Goal: Task Accomplishment & Management: Manage account settings

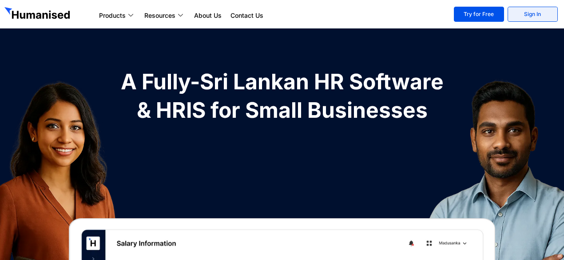
click at [545, 13] on link "Sign In" at bounding box center [533, 14] width 50 height 15
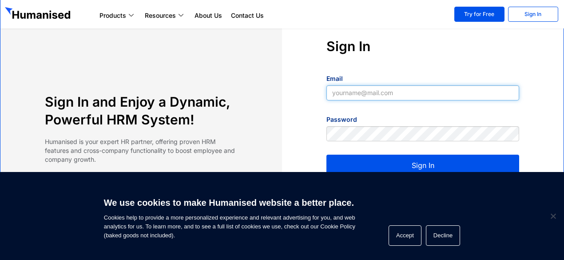
type input "dilinisandunika629@gmail.com"
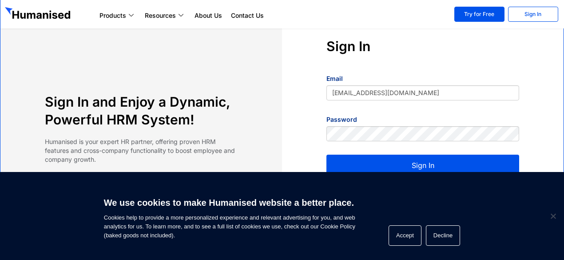
click at [444, 167] on button "Sign In" at bounding box center [422, 165] width 193 height 21
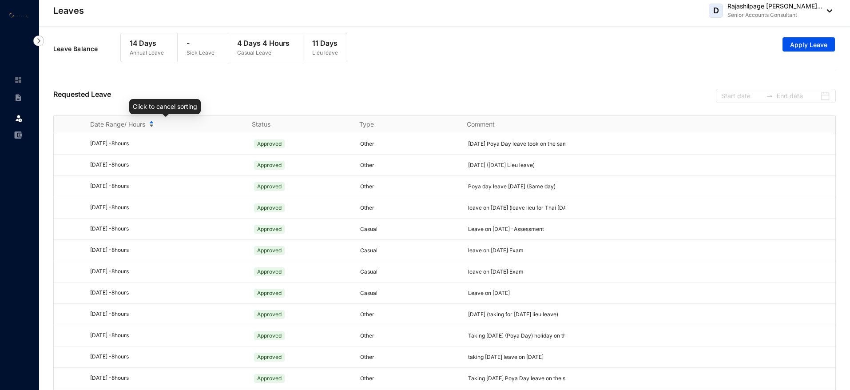
click at [151, 127] on div "Date Range/ Hours" at bounding box center [165, 124] width 151 height 10
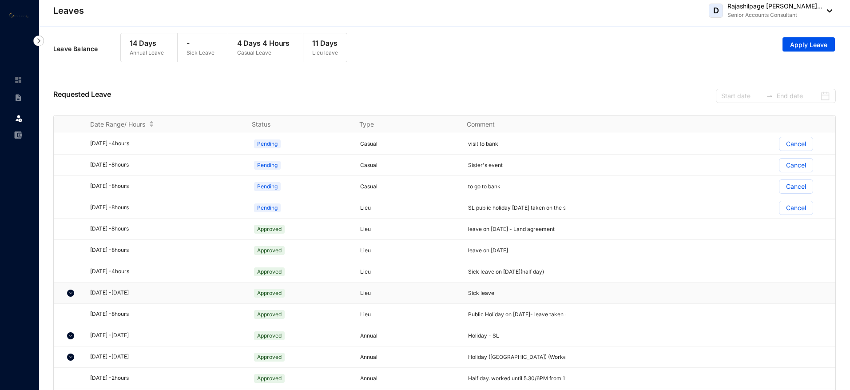
click at [71, 290] on img at bounding box center [70, 293] width 7 height 7
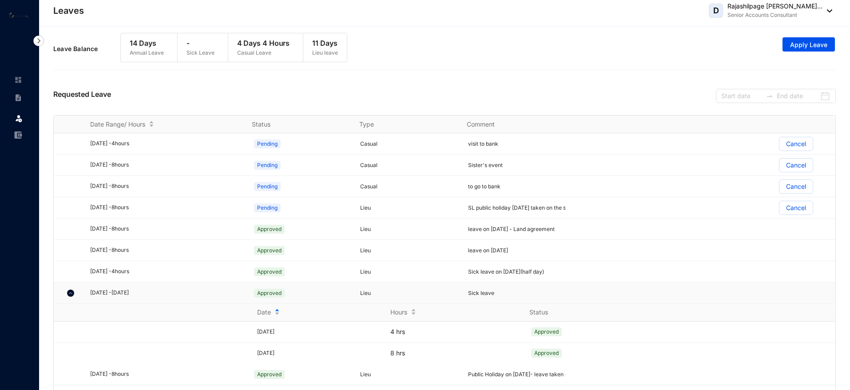
click at [71, 290] on img at bounding box center [70, 293] width 7 height 7
